Goal: Task Accomplishment & Management: Use online tool/utility

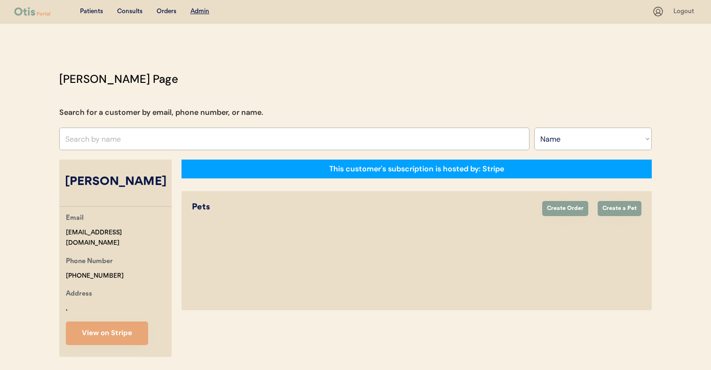
select select ""Name""
select select "true"
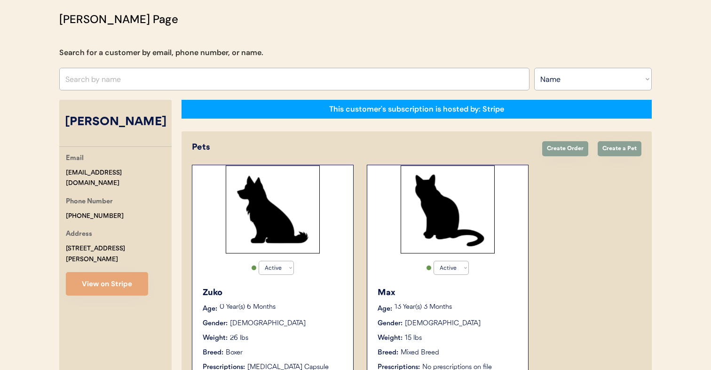
scroll to position [151, 0]
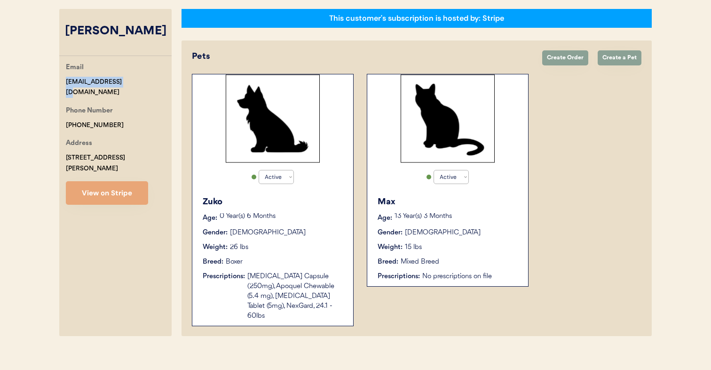
drag, startPoint x: 66, startPoint y: 81, endPoint x: 237, endPoint y: 156, distance: 186.5
click at [133, 78] on div "daynay1212@gmail.com" at bounding box center [119, 88] width 106 height 22
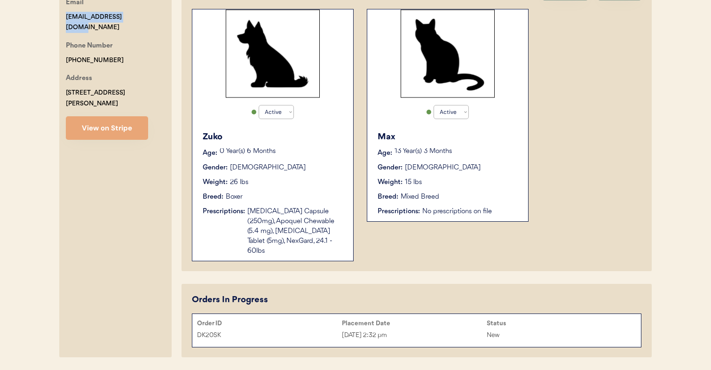
scroll to position [237, 0]
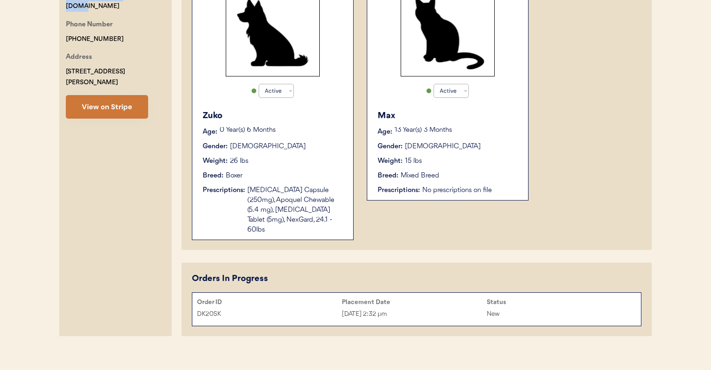
click at [135, 102] on button "View on Stripe" at bounding box center [107, 107] width 82 height 24
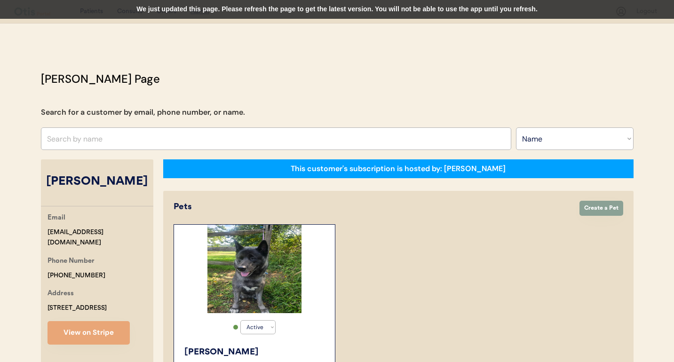
select select ""Name""
select select "true"
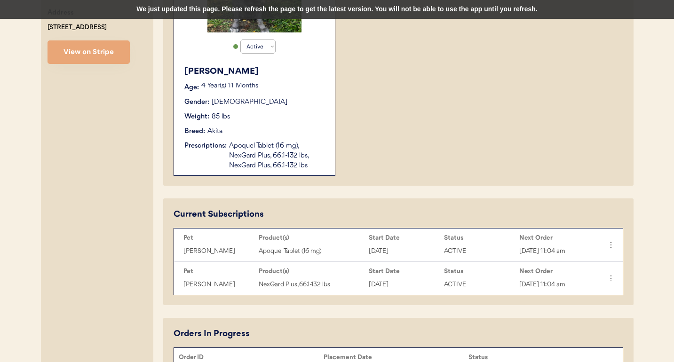
scroll to position [35, 0]
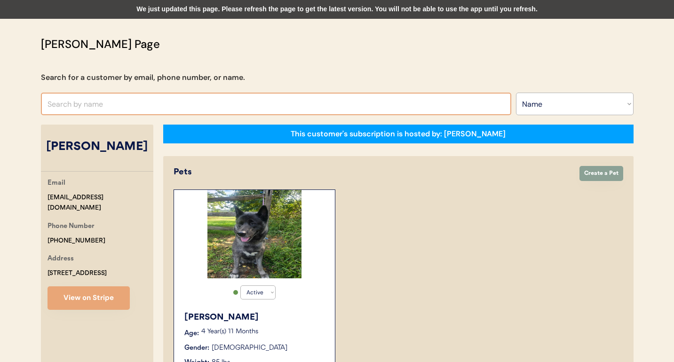
click at [143, 100] on input "text" at bounding box center [276, 104] width 470 height 23
type input "eboni"
type input "eboni Thrower"
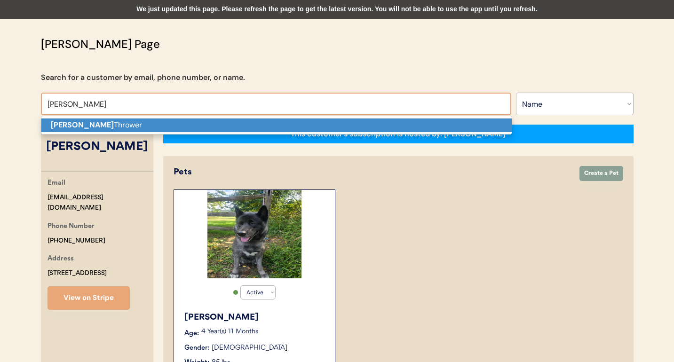
click at [142, 123] on p "Eboni Thrower" at bounding box center [276, 126] width 470 height 14
type input "[PERSON_NAME]"
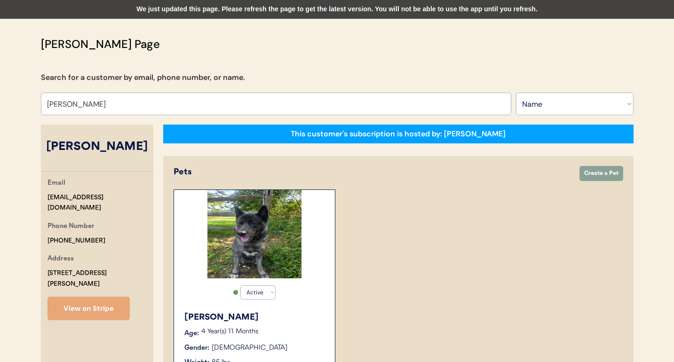
select select "true"
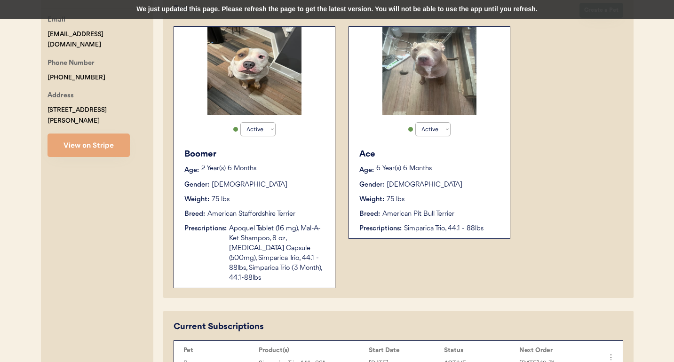
scroll to position [194, 0]
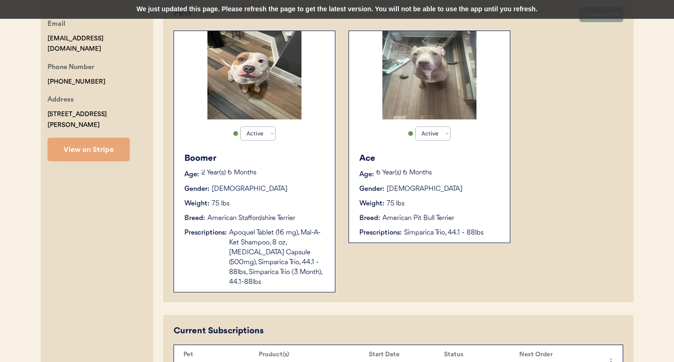
type input "[PERSON_NAME]"
click at [314, 228] on div "Apoquel Tablet (16 mg), Mal-A-Ket Shampoo, 8 oz, Cephalexin Capsule (500mg), Si…" at bounding box center [277, 257] width 96 height 59
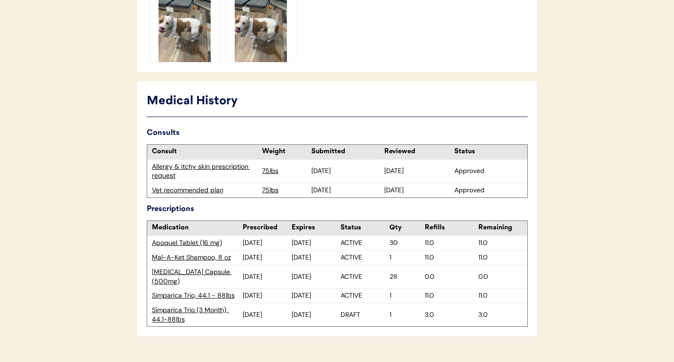
scroll to position [453, 0]
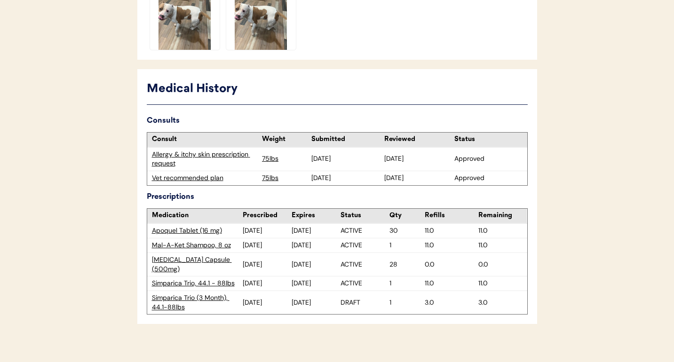
click at [210, 175] on div "Vet recommended plan" at bounding box center [205, 178] width 106 height 9
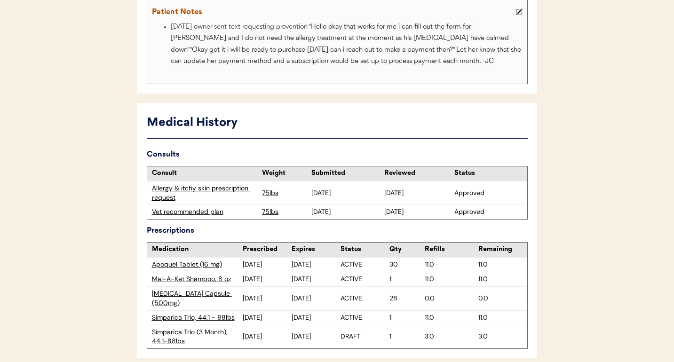
scroll to position [207, 0]
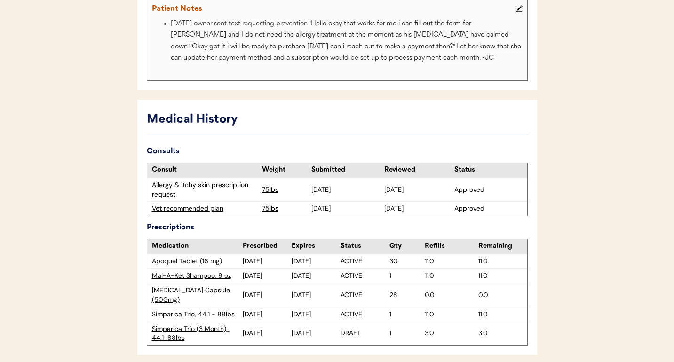
click at [215, 209] on div "Vet recommended plan" at bounding box center [205, 208] width 106 height 9
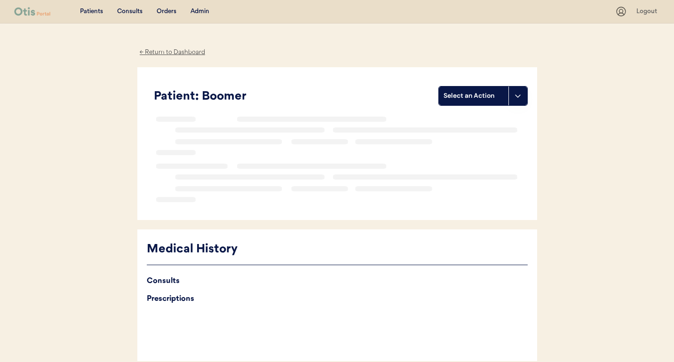
scroll to position [46, 0]
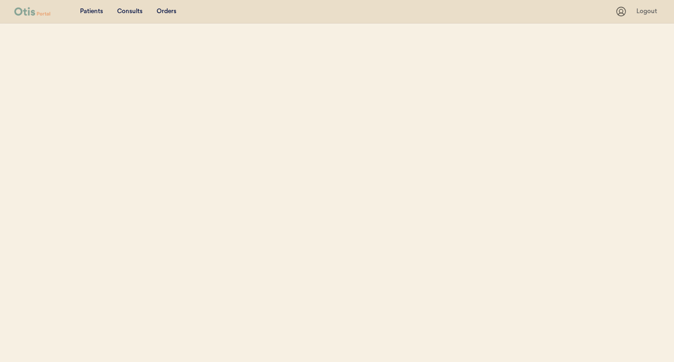
select select ""Name""
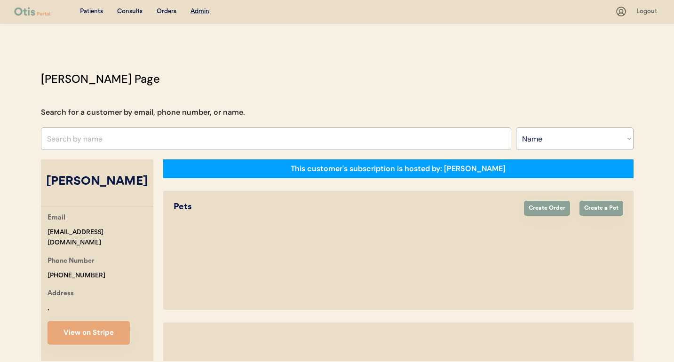
select select "true"
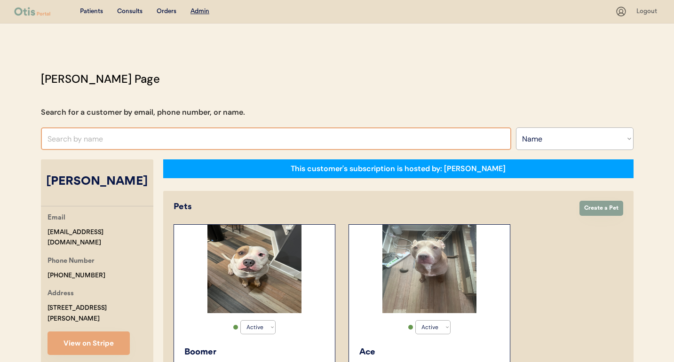
click at [261, 138] on input "text" at bounding box center [276, 139] width 470 height 23
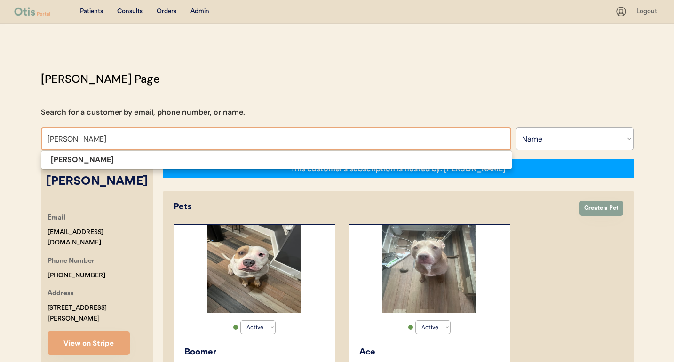
click at [257, 161] on p "[PERSON_NAME]" at bounding box center [276, 160] width 470 height 14
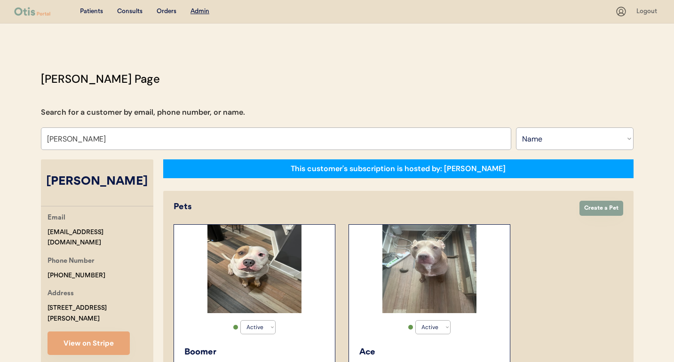
type input "[PERSON_NAME]"
select select "false"
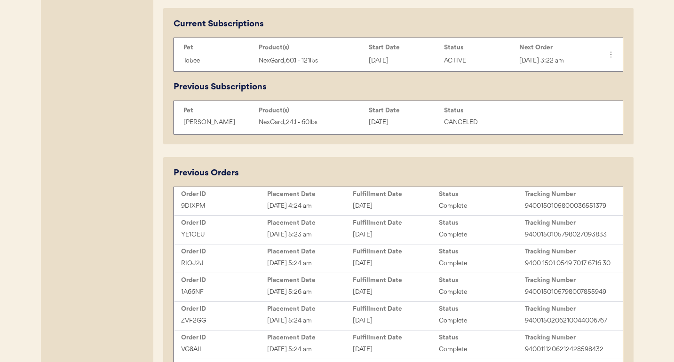
scroll to position [454, 0]
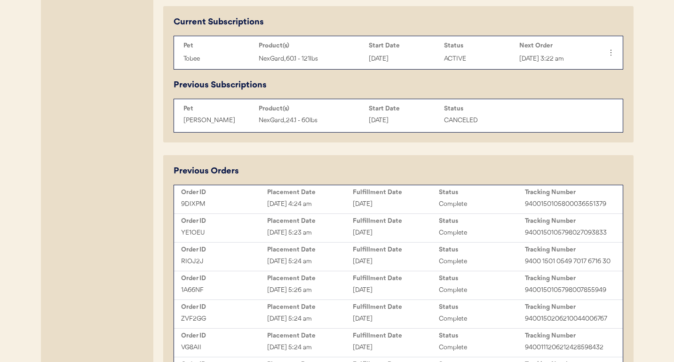
type input "[PERSON_NAME]"
click at [247, 196] on div "Order ID" at bounding box center [224, 192] width 86 height 9
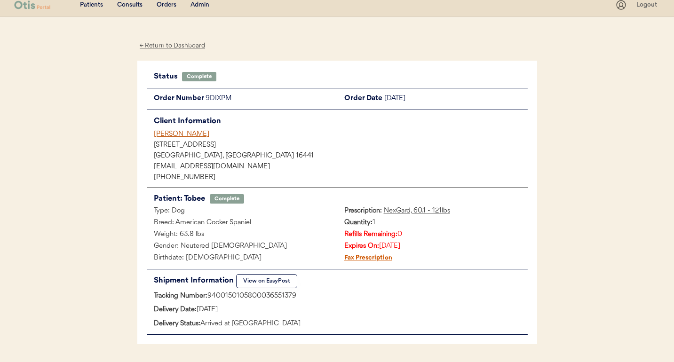
scroll to position [8, 0]
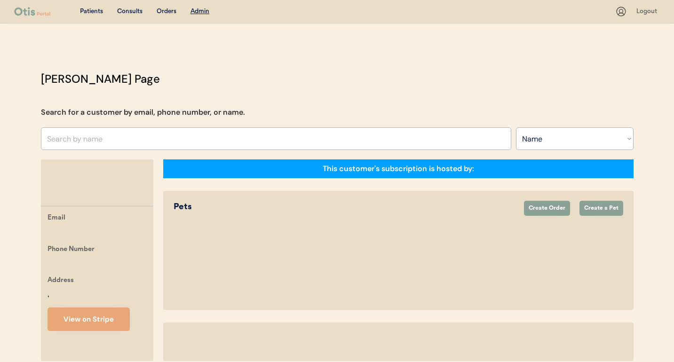
select select ""Name""
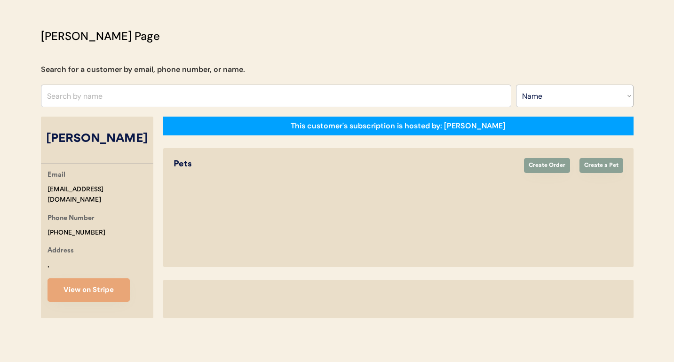
select select "true"
select select "false"
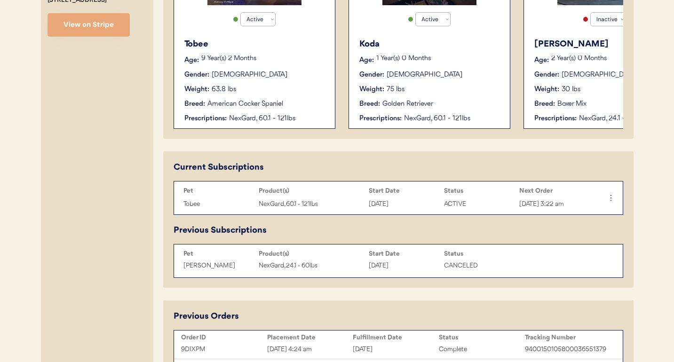
scroll to position [307, 0]
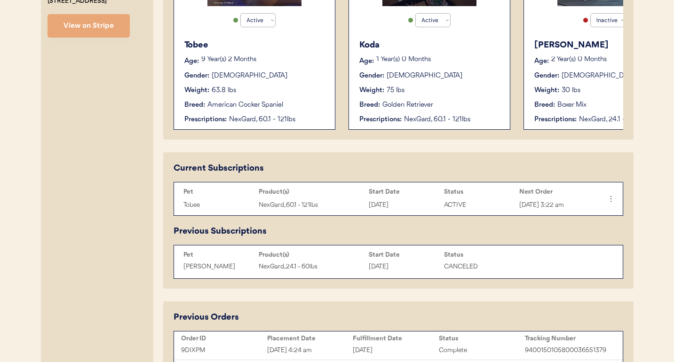
click at [298, 104] on div "Breed: American Cocker Spaniel" at bounding box center [254, 105] width 141 height 10
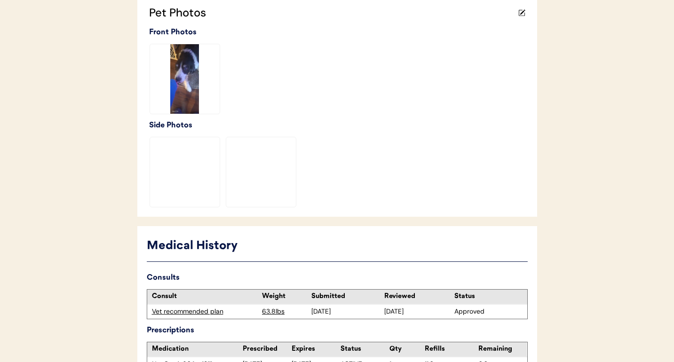
scroll to position [327, 0]
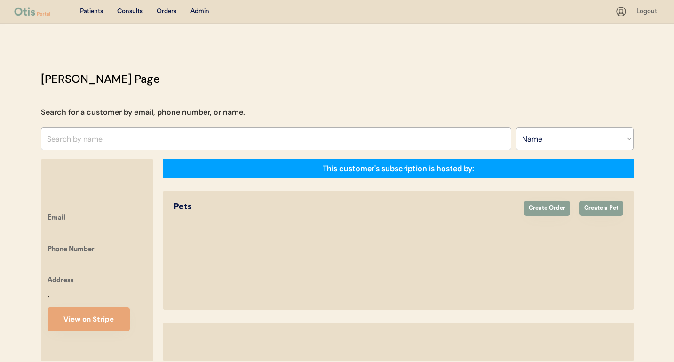
select select ""Name""
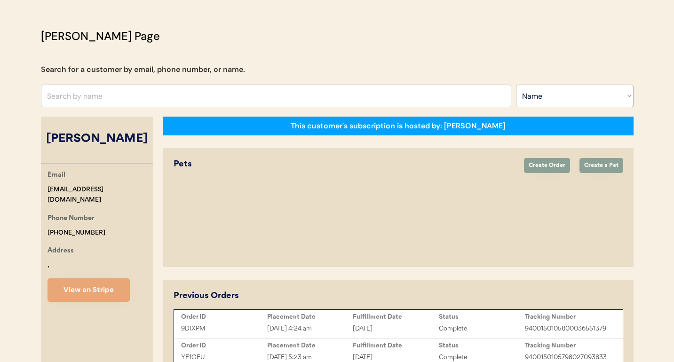
select select "true"
select select "false"
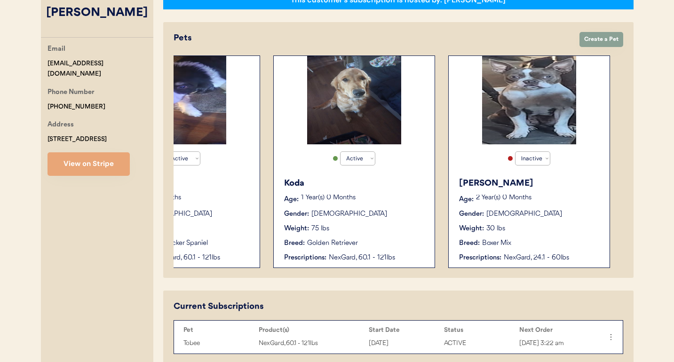
scroll to position [97, 0]
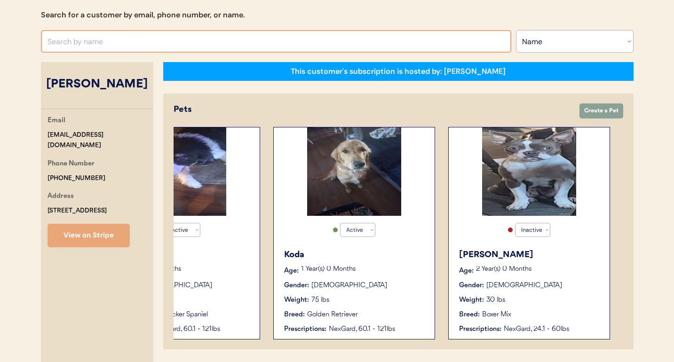
click at [258, 42] on input "text" at bounding box center [276, 41] width 470 height 23
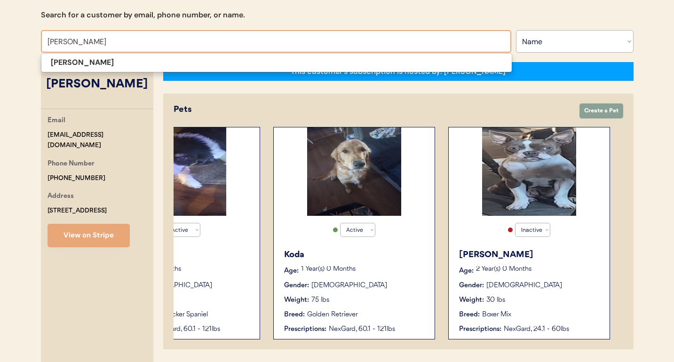
type input "wendy smith"
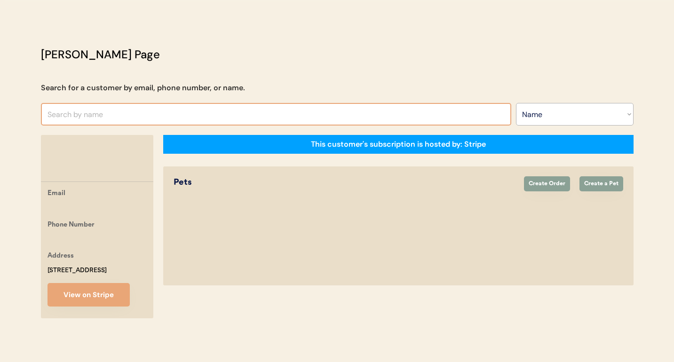
click at [266, 103] on input "text" at bounding box center [276, 114] width 470 height 23
type input "e"
type input "wen"
type input "wendy Elwyn"
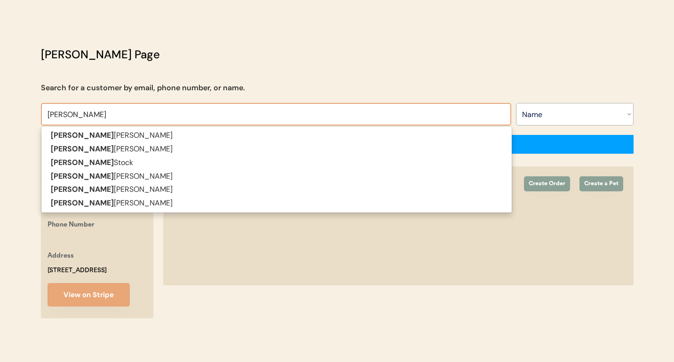
type input "wendy"
type input "wendy s"
type input "wendy silvers"
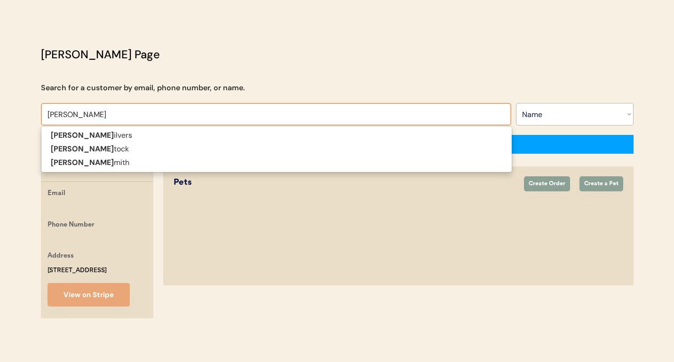
type input "wendy sm"
type input "wendy smith"
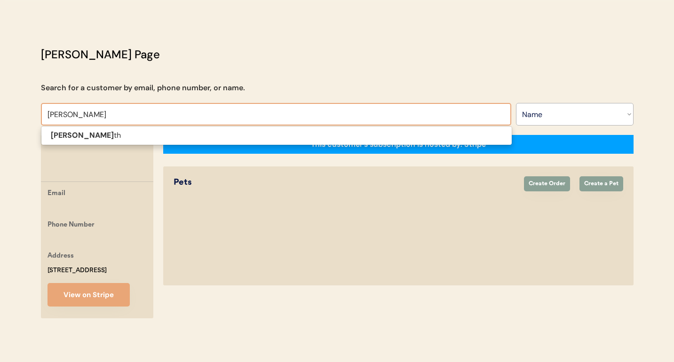
type input "wendy smit"
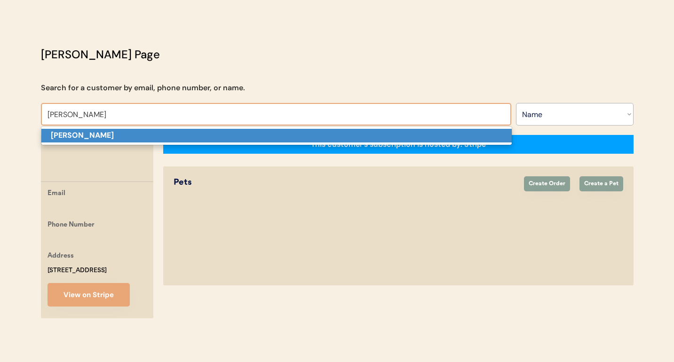
click at [261, 129] on p "Wendy Smith" at bounding box center [276, 136] width 470 height 14
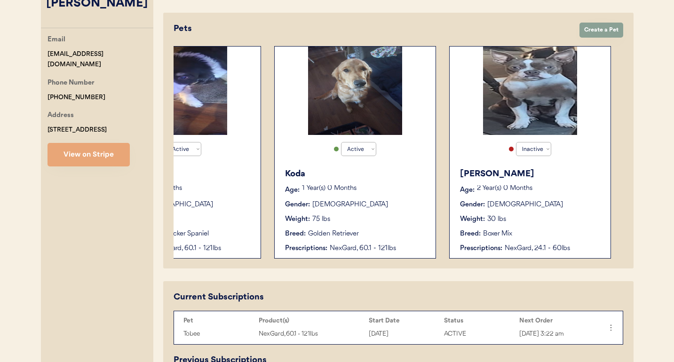
scroll to position [0, 75]
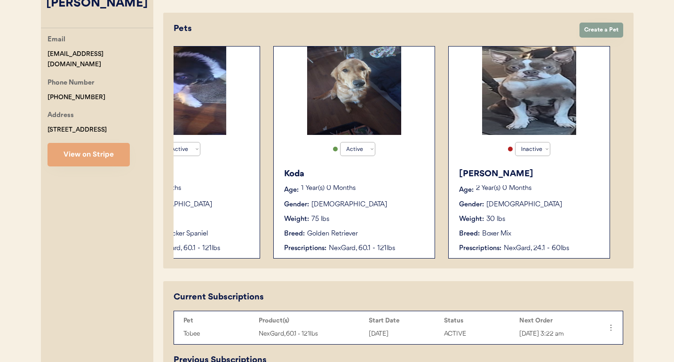
type input "Wendy Smith"
click at [334, 174] on div "Koda" at bounding box center [354, 174] width 141 height 13
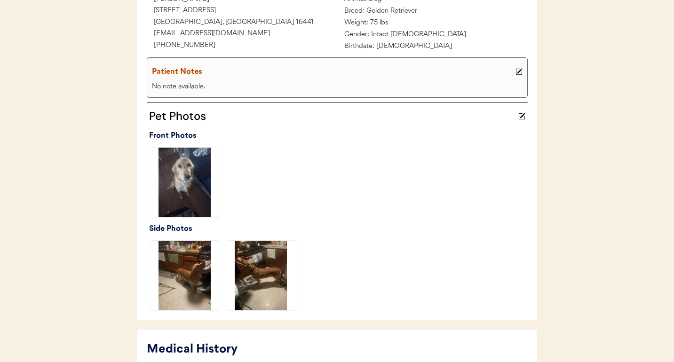
scroll to position [327, 0]
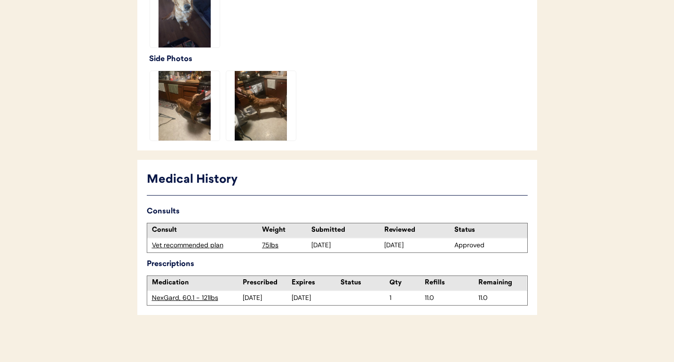
click at [194, 246] on div "Vet recommended plan" at bounding box center [205, 245] width 106 height 9
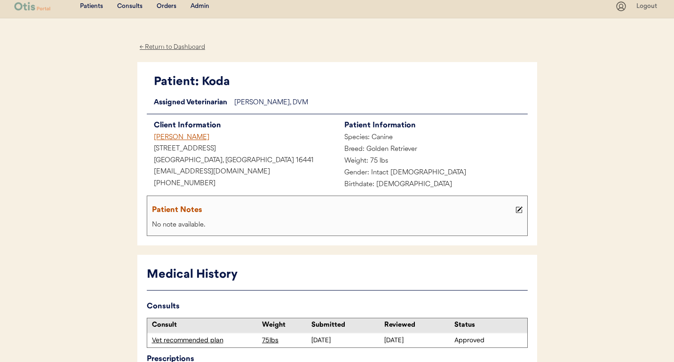
scroll to position [5, 0]
click at [177, 134] on div "[PERSON_NAME]" at bounding box center [242, 139] width 191 height 12
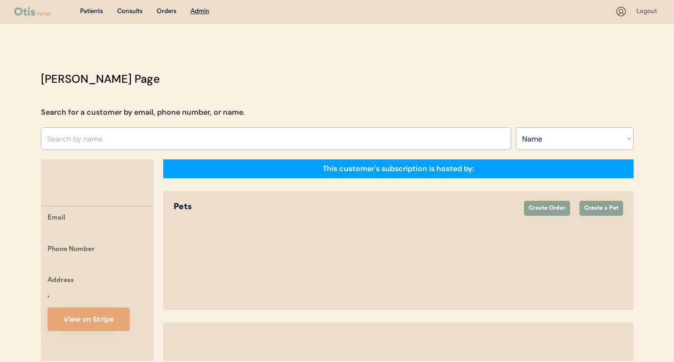
select select ""Name""
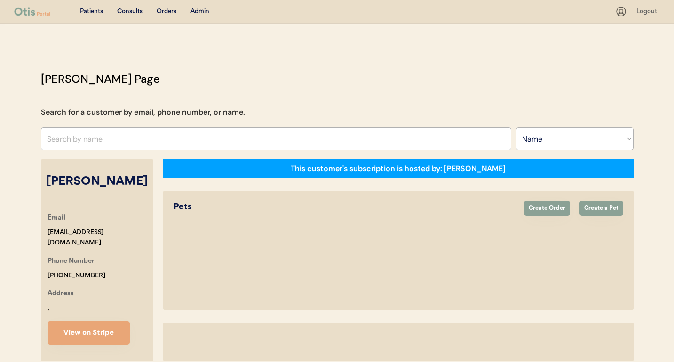
select select "true"
select select "false"
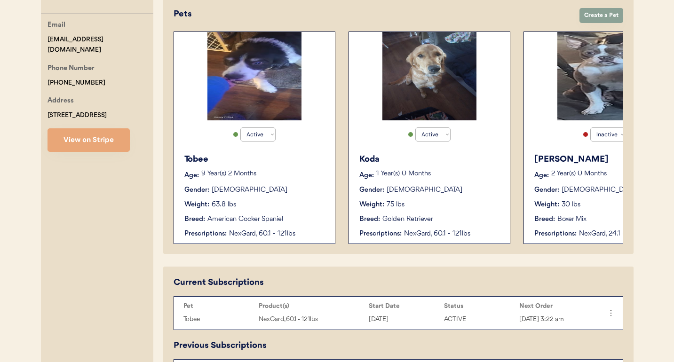
scroll to position [190, 0]
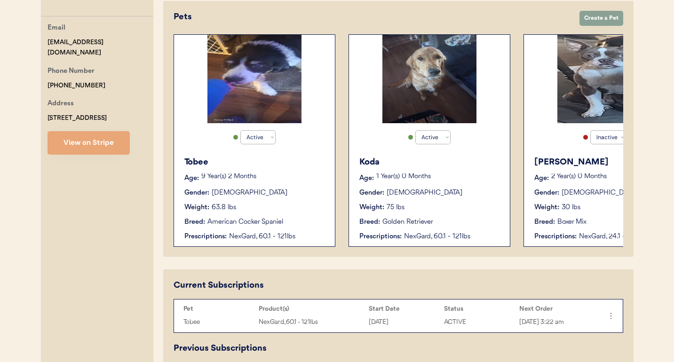
click at [393, 224] on div "Golden Retriever" at bounding box center [408, 222] width 51 height 10
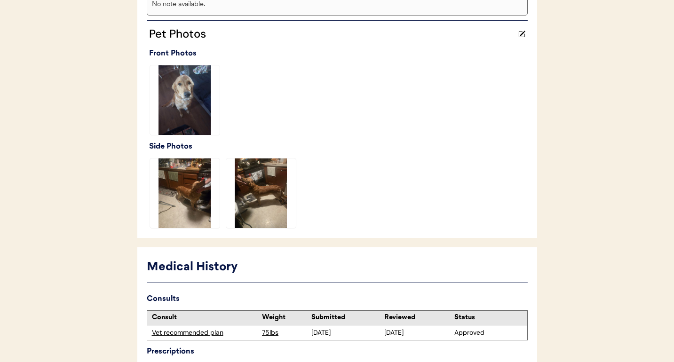
scroll to position [327, 0]
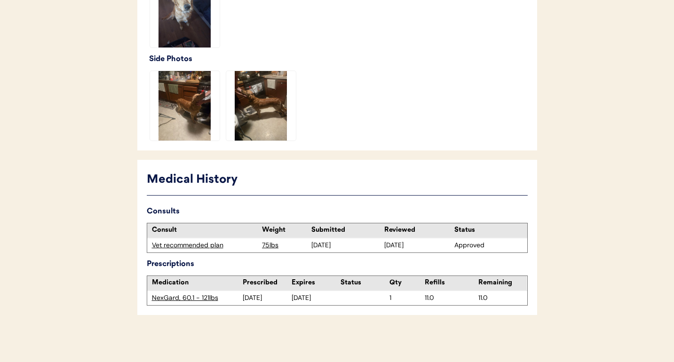
click at [211, 241] on div "Vet recommended plan" at bounding box center [205, 245] width 106 height 9
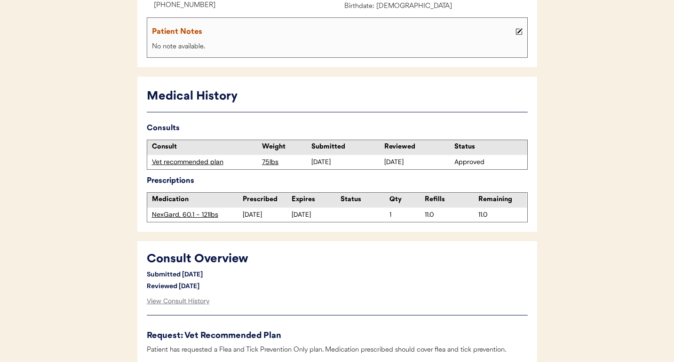
scroll to position [184, 0]
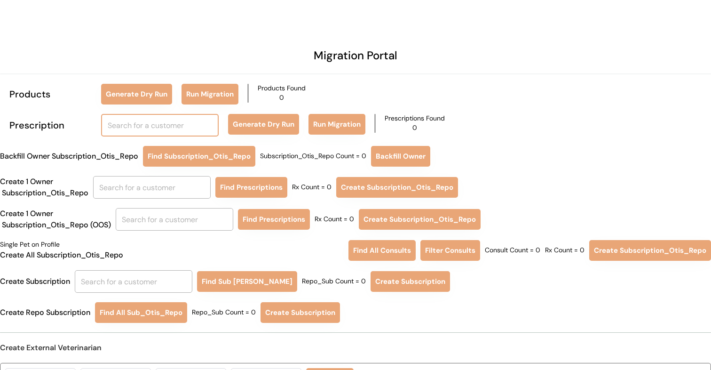
click at [152, 131] on input "text" at bounding box center [160, 125] width 118 height 23
type input "wendy"
type input "wendy Elwyn"
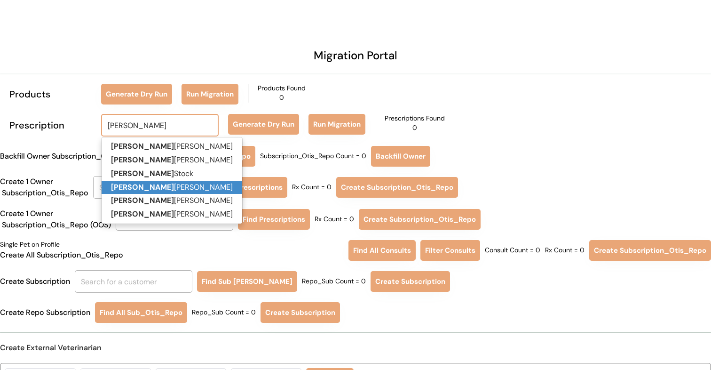
click at [156, 183] on p "Wendy Smith" at bounding box center [172, 188] width 141 height 14
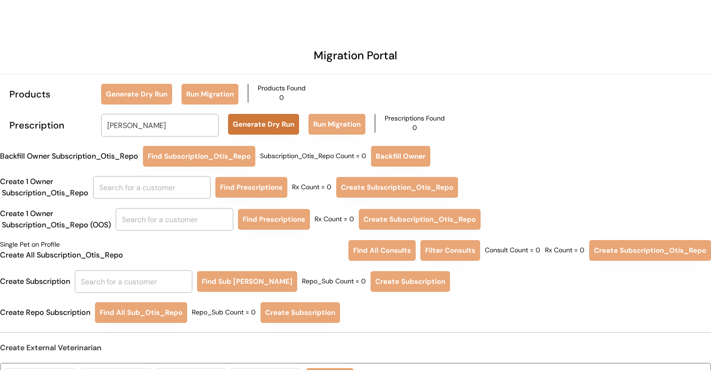
type input "[PERSON_NAME]"
click at [291, 123] on button "Generate Dry Run" at bounding box center [263, 124] width 71 height 21
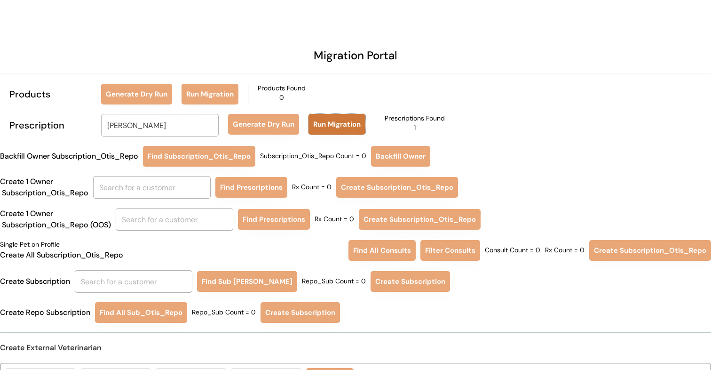
click at [334, 122] on button "Run Migration" at bounding box center [337, 124] width 57 height 21
click at [182, 189] on input "text" at bounding box center [152, 187] width 118 height 23
type input "r"
type input "wen"
type input "wendy Elwyn"
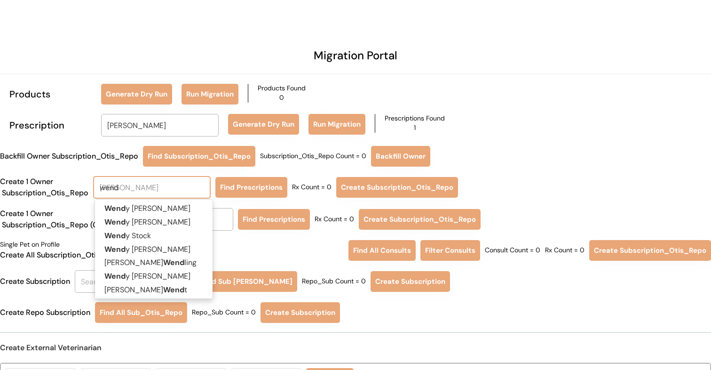
type input "wendy"
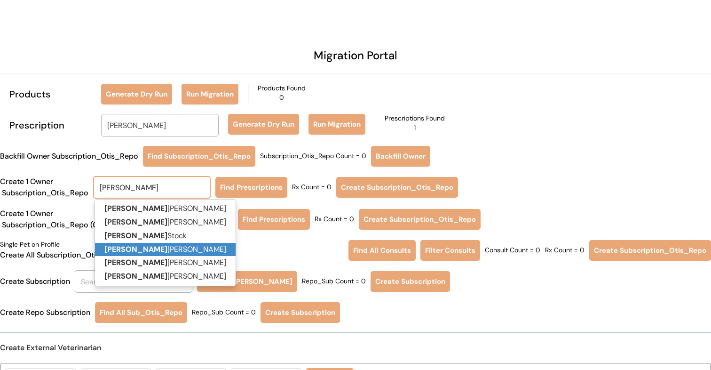
click at [178, 243] on p "Wendy Smith" at bounding box center [165, 250] width 141 height 14
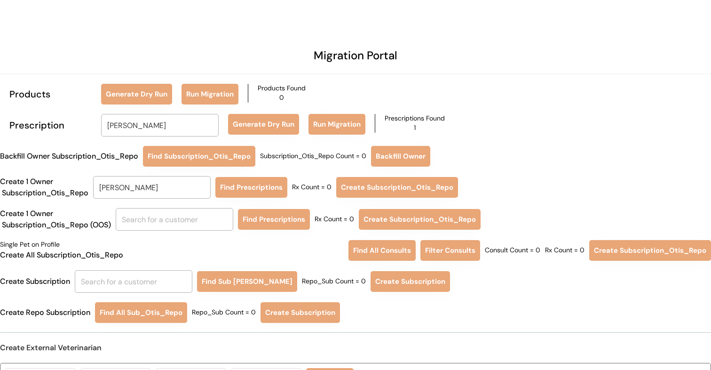
type input "Wendy Smith"
click at [242, 195] on button "Find Prescriptions" at bounding box center [251, 187] width 72 height 21
click at [363, 187] on button "Create Subscription_Otis_Repo" at bounding box center [395, 187] width 122 height 21
click at [337, 130] on button "Run Migration" at bounding box center [337, 124] width 57 height 21
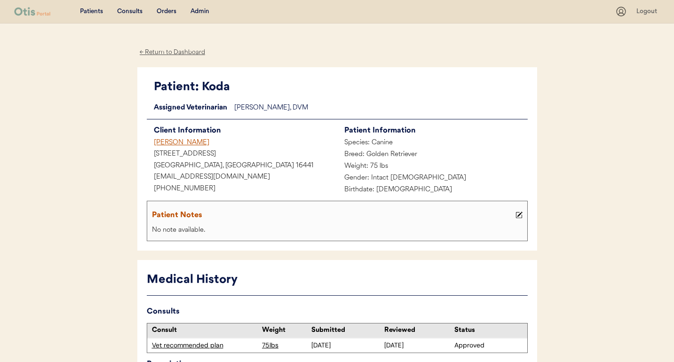
click at [181, 143] on div "Wendy Smith" at bounding box center [242, 143] width 191 height 12
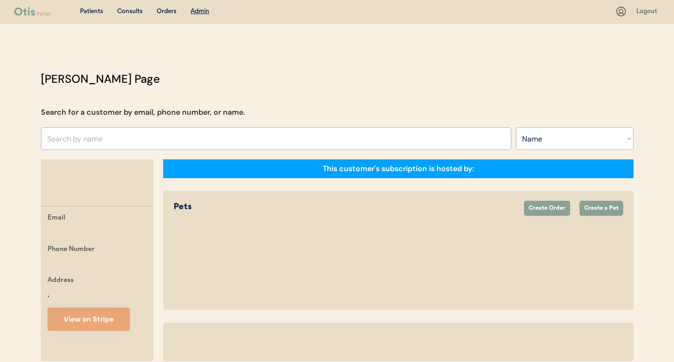
select select ""Name""
select select "true"
select select "false"
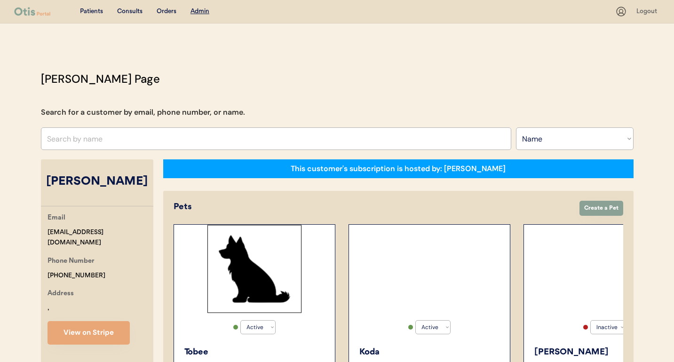
select select "true"
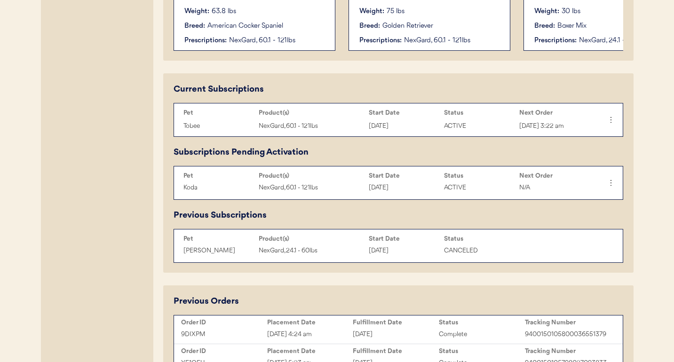
scroll to position [388, 0]
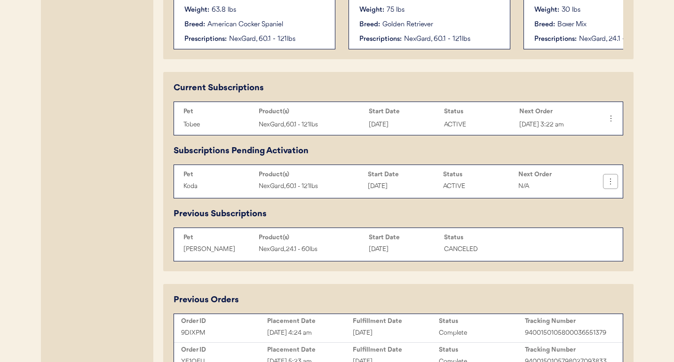
click at [611, 180] on icon at bounding box center [610, 181] width 9 height 9
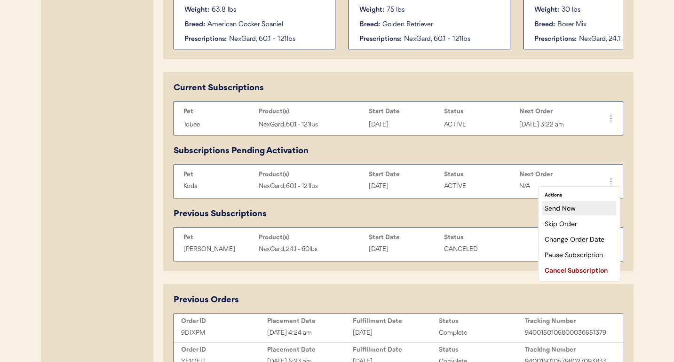
click at [588, 205] on div "Send Now" at bounding box center [579, 208] width 74 height 14
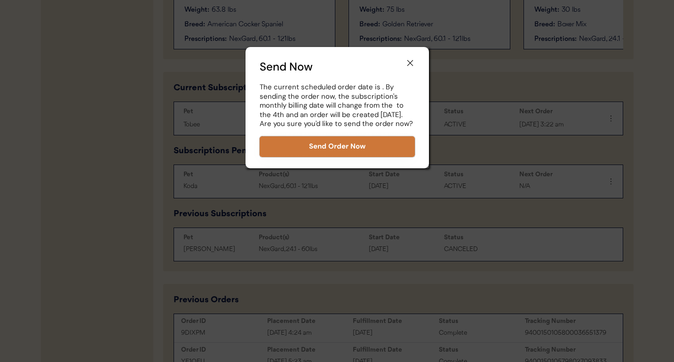
click at [379, 141] on button "Send Order Now" at bounding box center [337, 146] width 155 height 21
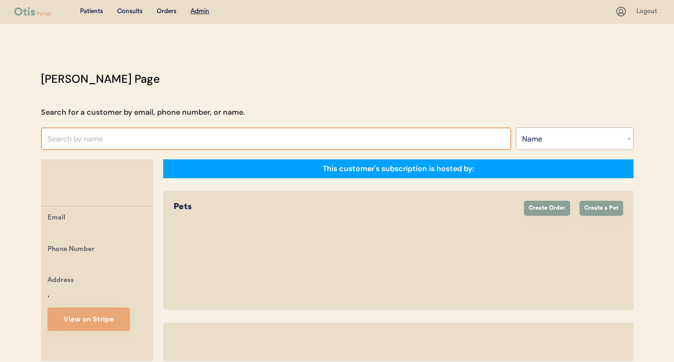
select select ""Name""
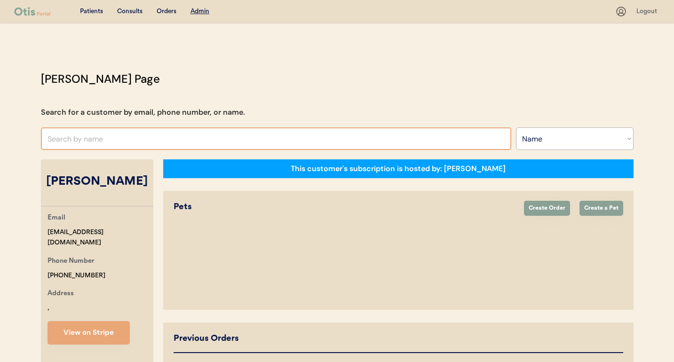
select select "true"
select select "false"
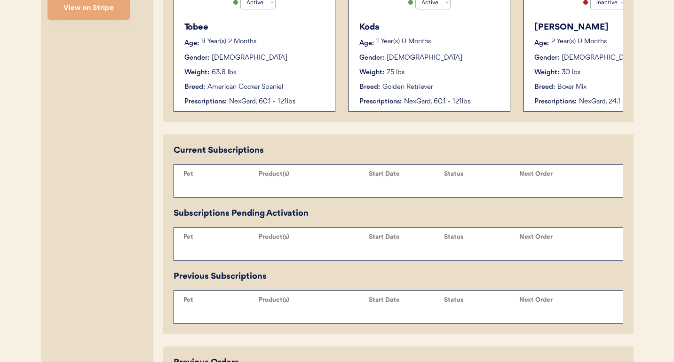
scroll to position [342, 0]
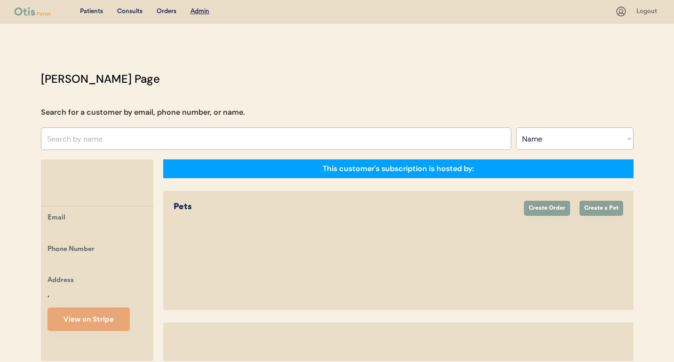
select select ""Name""
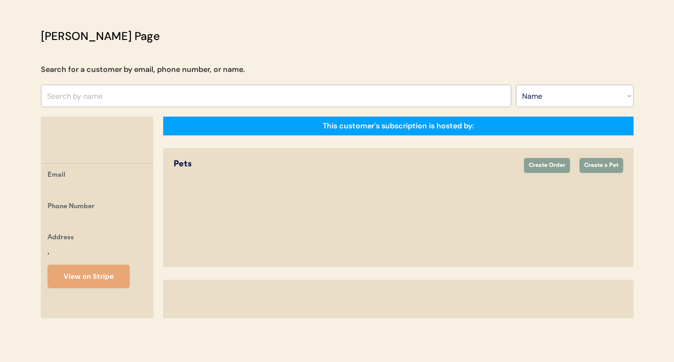
select select "true"
select select "false"
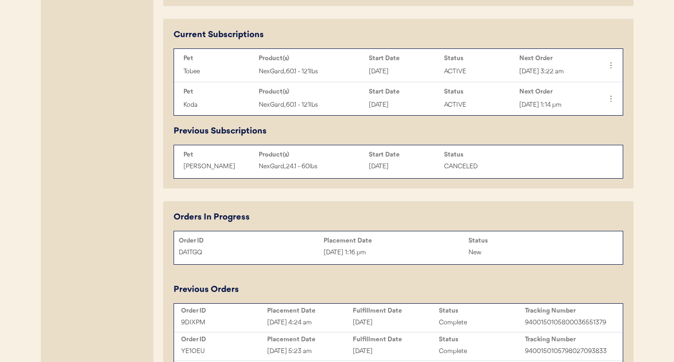
scroll to position [443, 0]
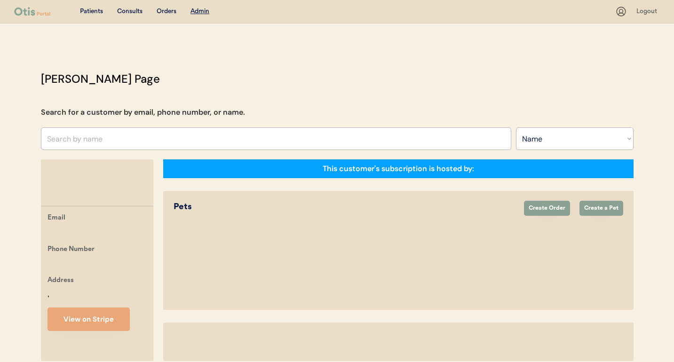
select select ""Name""
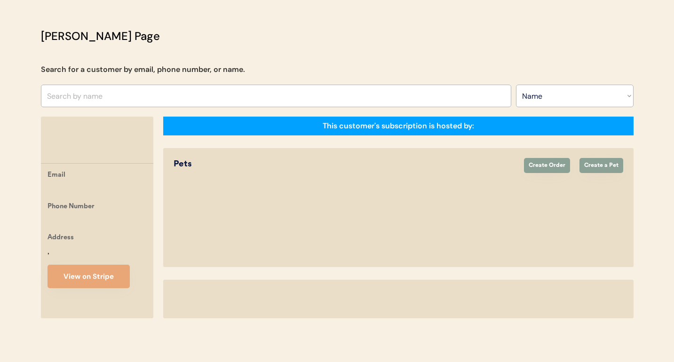
select select "true"
select select "false"
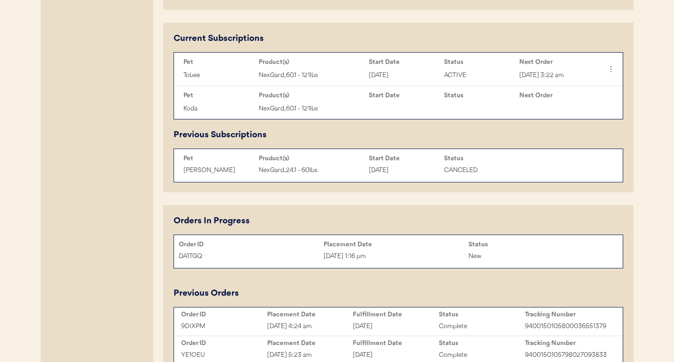
scroll to position [441, 0]
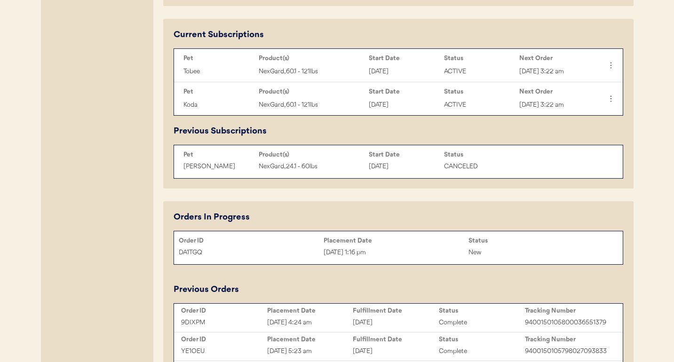
click at [279, 254] on div "DA1TGQ" at bounding box center [251, 252] width 145 height 11
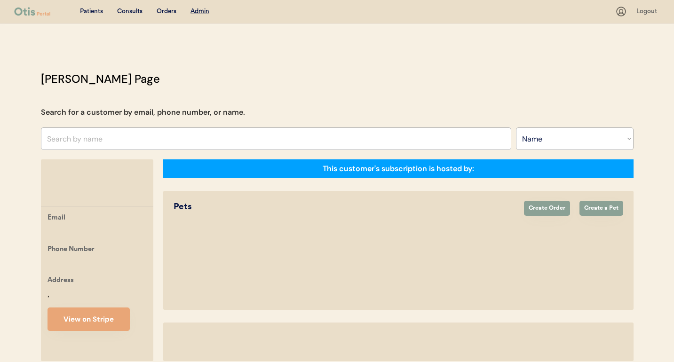
select select ""Name""
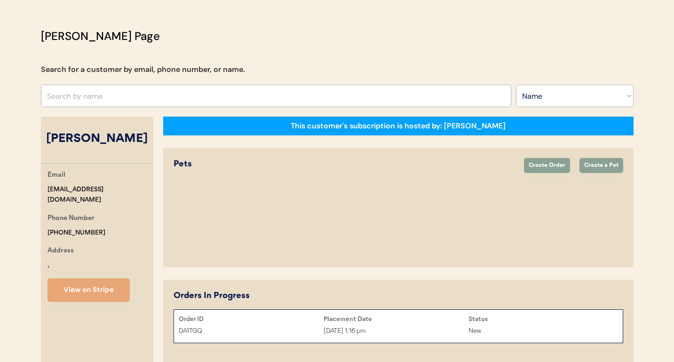
select select "true"
select select "false"
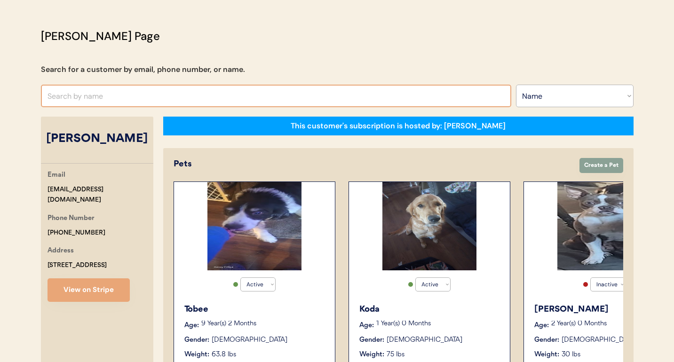
click at [224, 95] on input "text" at bounding box center [276, 96] width 470 height 23
paste input "[PERSON_NAME]"
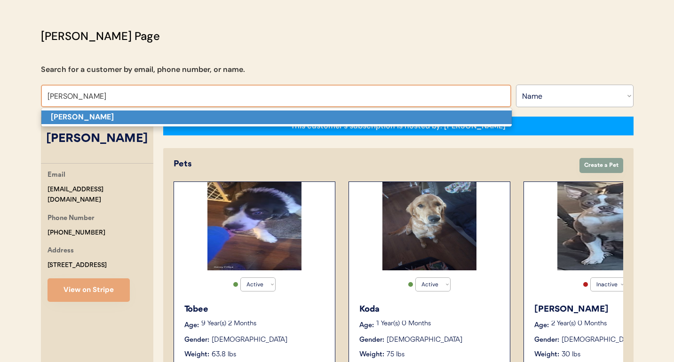
click at [223, 115] on p "[PERSON_NAME]" at bounding box center [276, 118] width 470 height 14
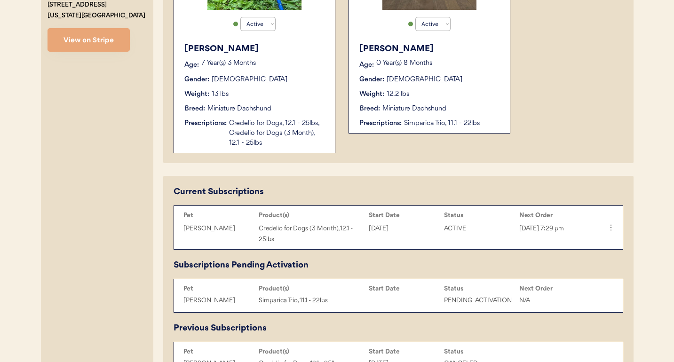
scroll to position [303, 0]
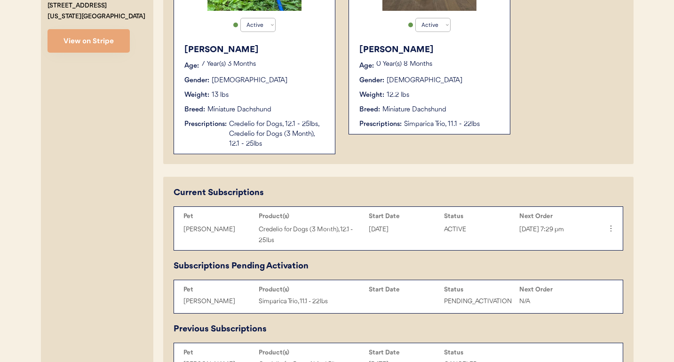
type input "[PERSON_NAME]"
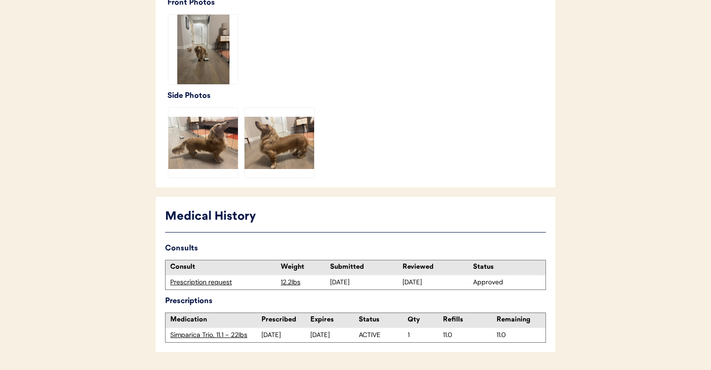
scroll to position [330, 0]
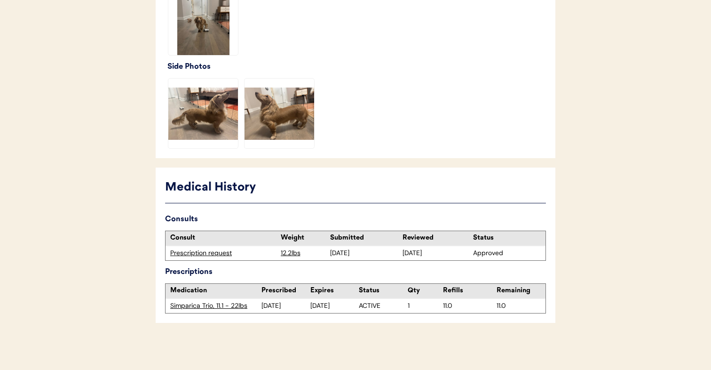
click at [239, 304] on div "Simparica Trio, 11.1 - 22lbs" at bounding box center [215, 305] width 91 height 9
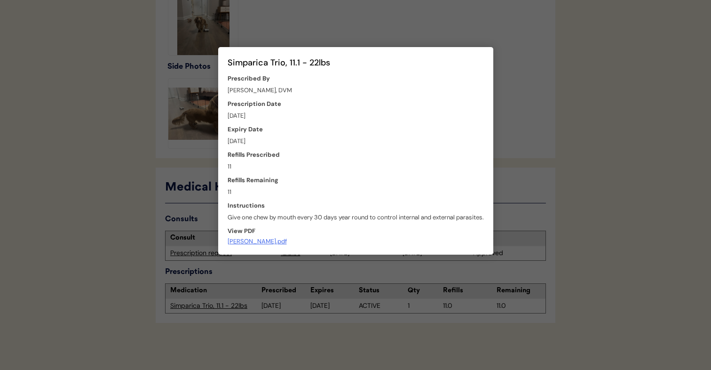
click at [269, 241] on div "[PERSON_NAME].pdf" at bounding box center [257, 241] width 59 height 7
click at [258, 279] on div at bounding box center [355, 185] width 711 height 370
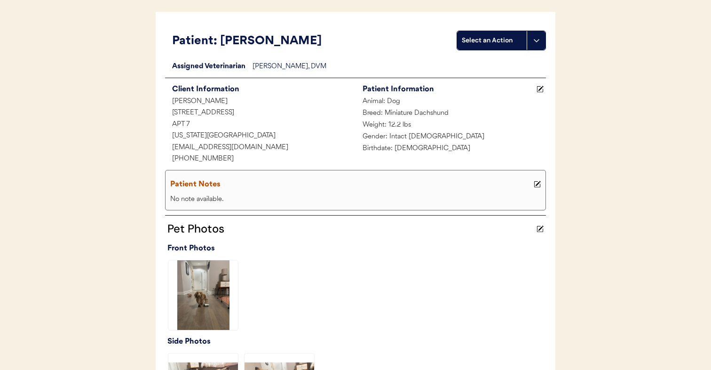
scroll to position [21, 0]
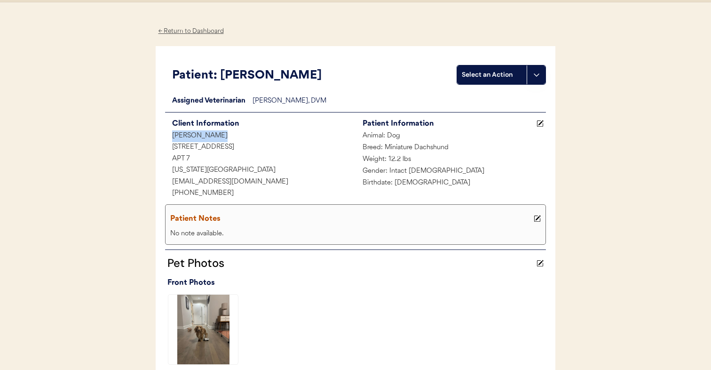
drag, startPoint x: 228, startPoint y: 135, endPoint x: 167, endPoint y: 135, distance: 61.2
click at [167, 135] on div "[PERSON_NAME]" at bounding box center [260, 136] width 191 height 12
copy div "[PERSON_NAME]"
